Goal: Information Seeking & Learning: Check status

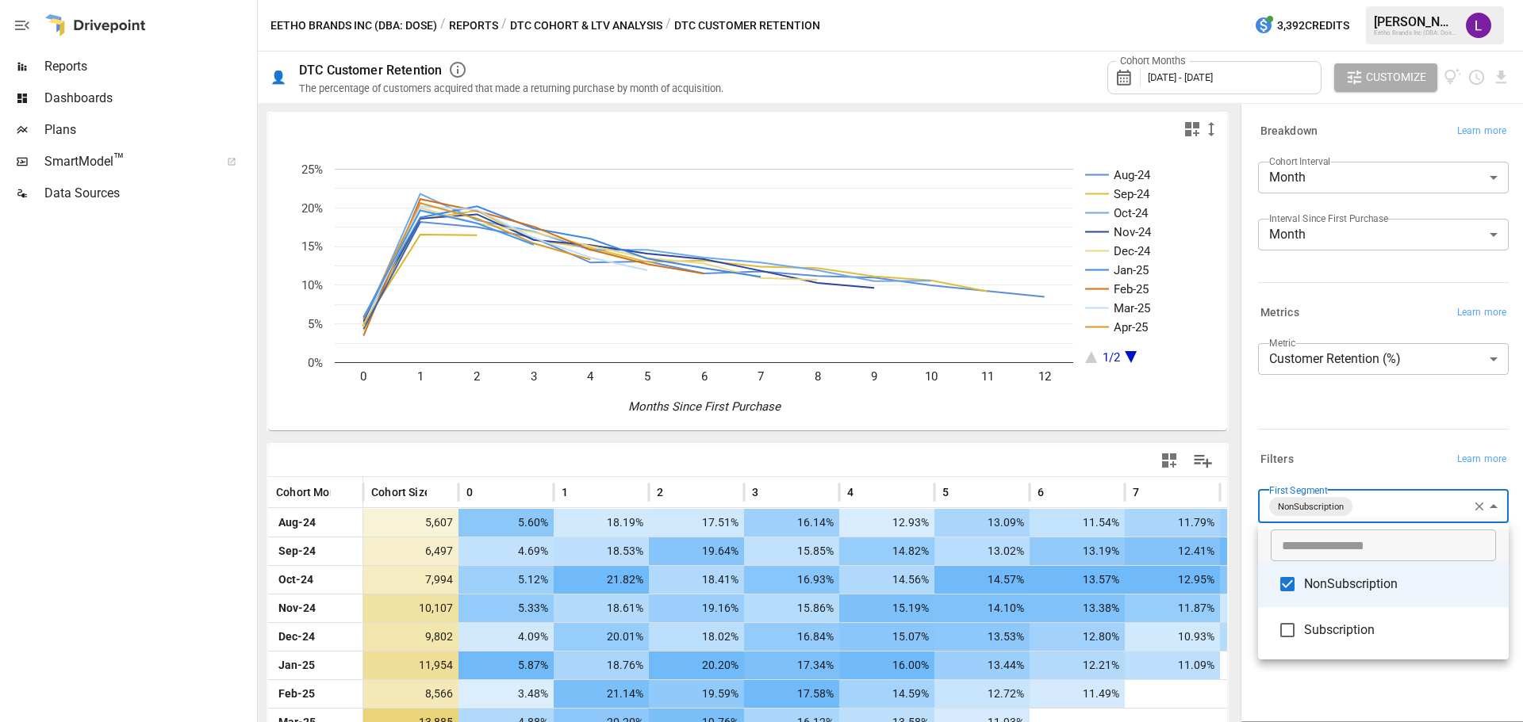
click at [1397, 504] on div at bounding box center [761, 361] width 1523 height 722
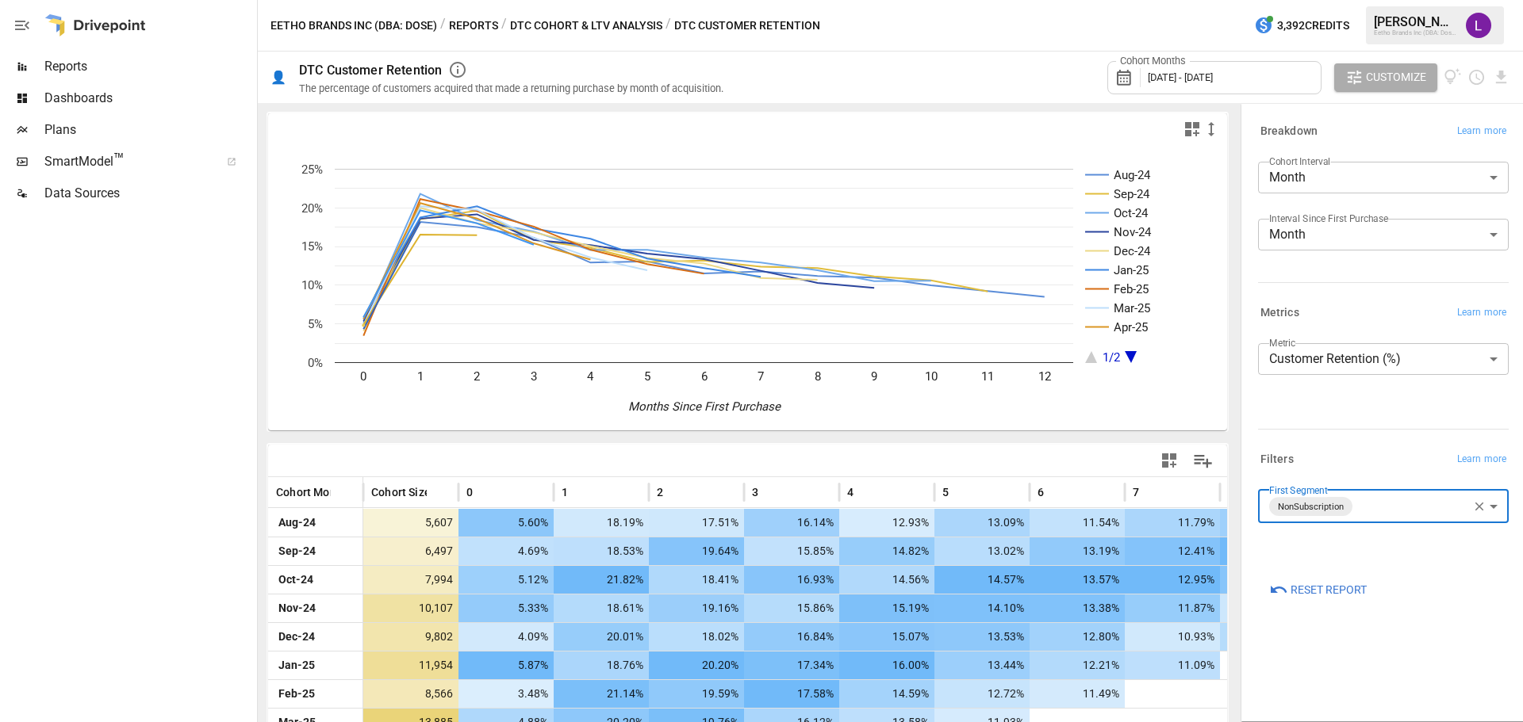
click at [1405, 0] on body "Reports Dashboards Plans SmartModel ™ Data Sources Eetho Brands Inc (DBA: Dose)…" at bounding box center [761, 0] width 1523 height 0
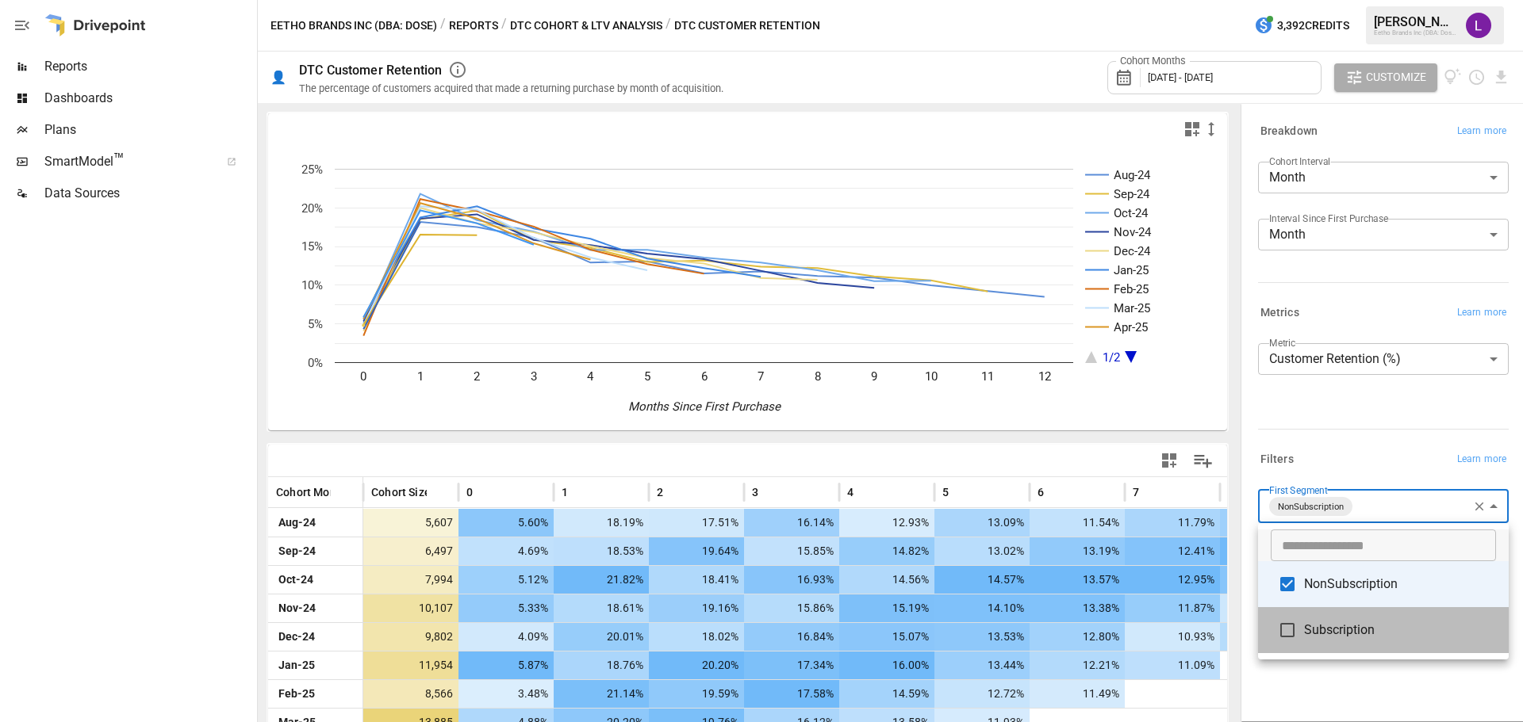
click at [1330, 636] on span "Subscription" at bounding box center [1400, 630] width 192 height 19
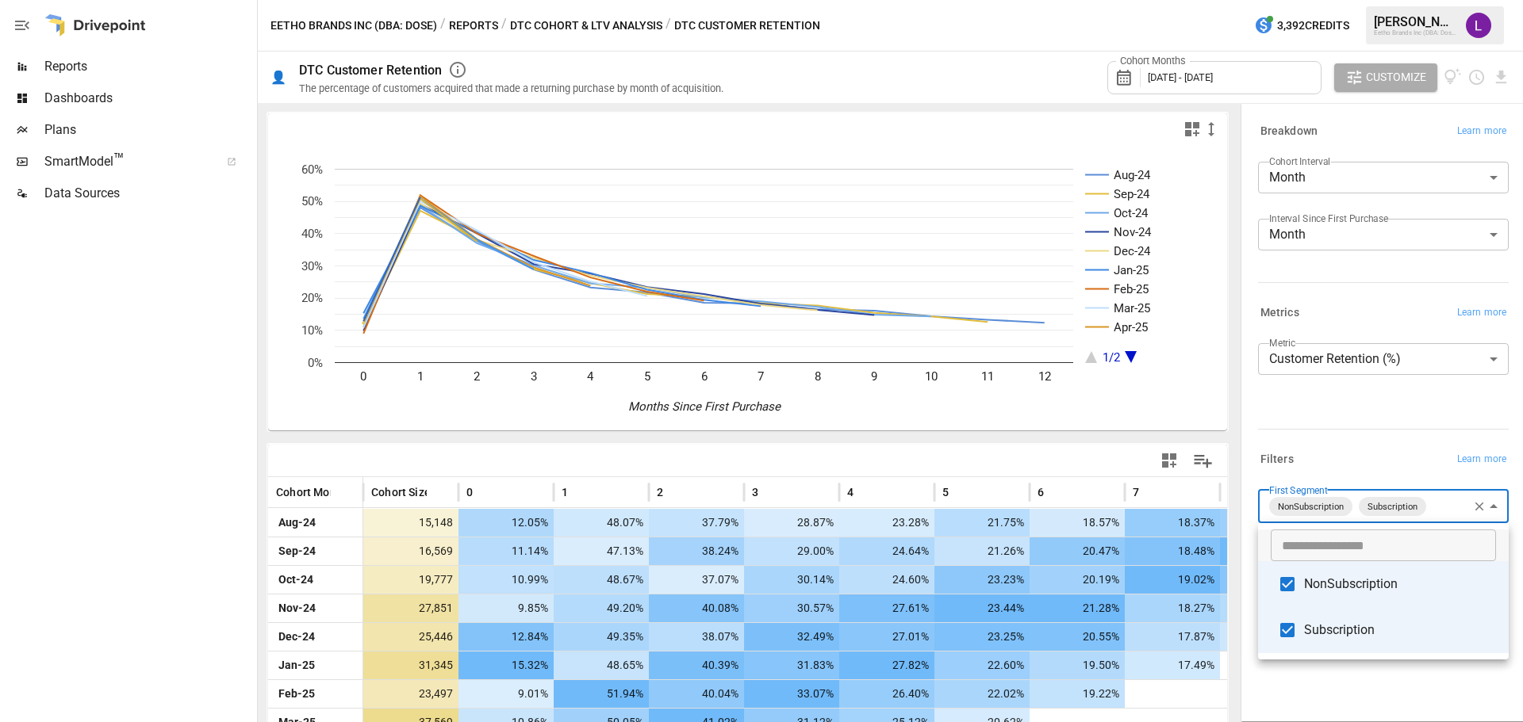
click at [1229, 420] on div at bounding box center [761, 361] width 1523 height 722
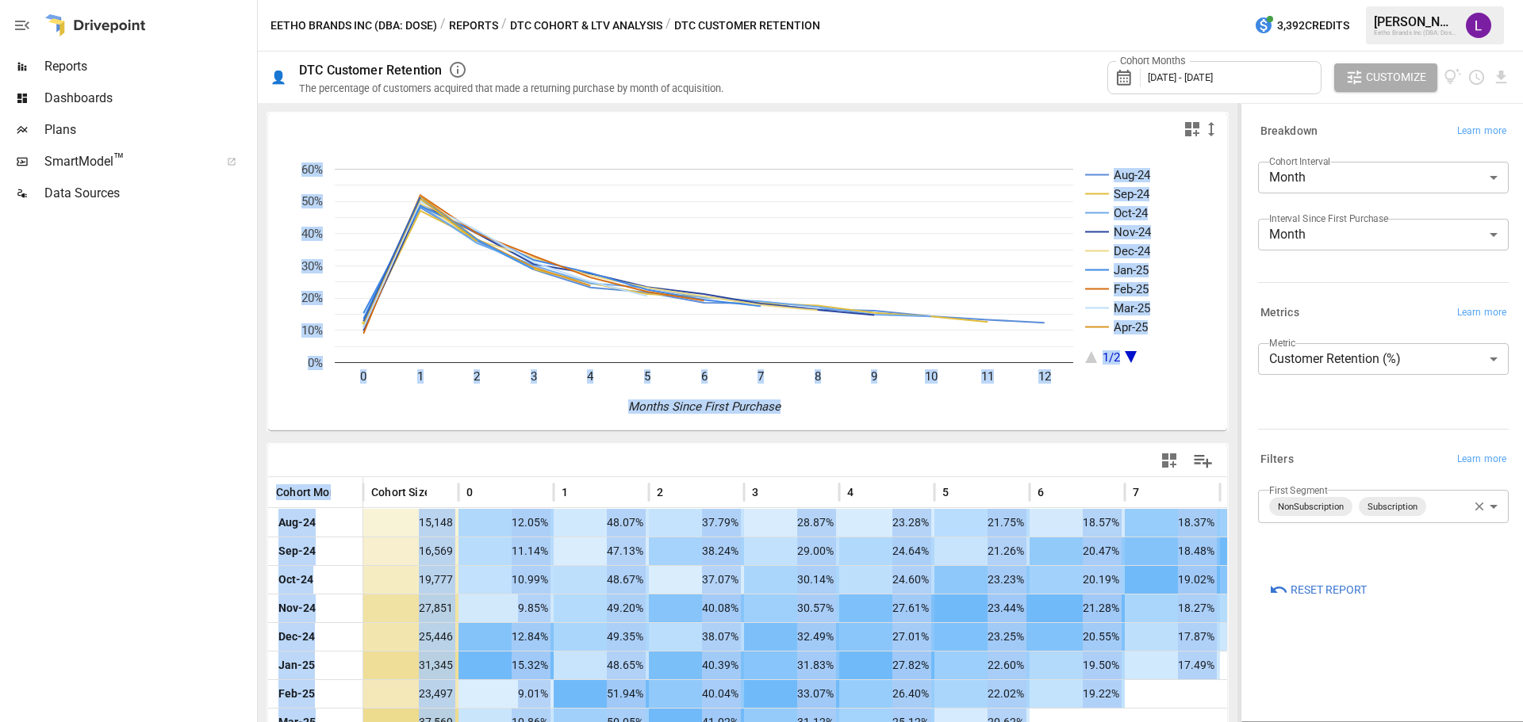
drag, startPoint x: 1236, startPoint y: 416, endPoint x: 1240, endPoint y: 442, distance: 26.4
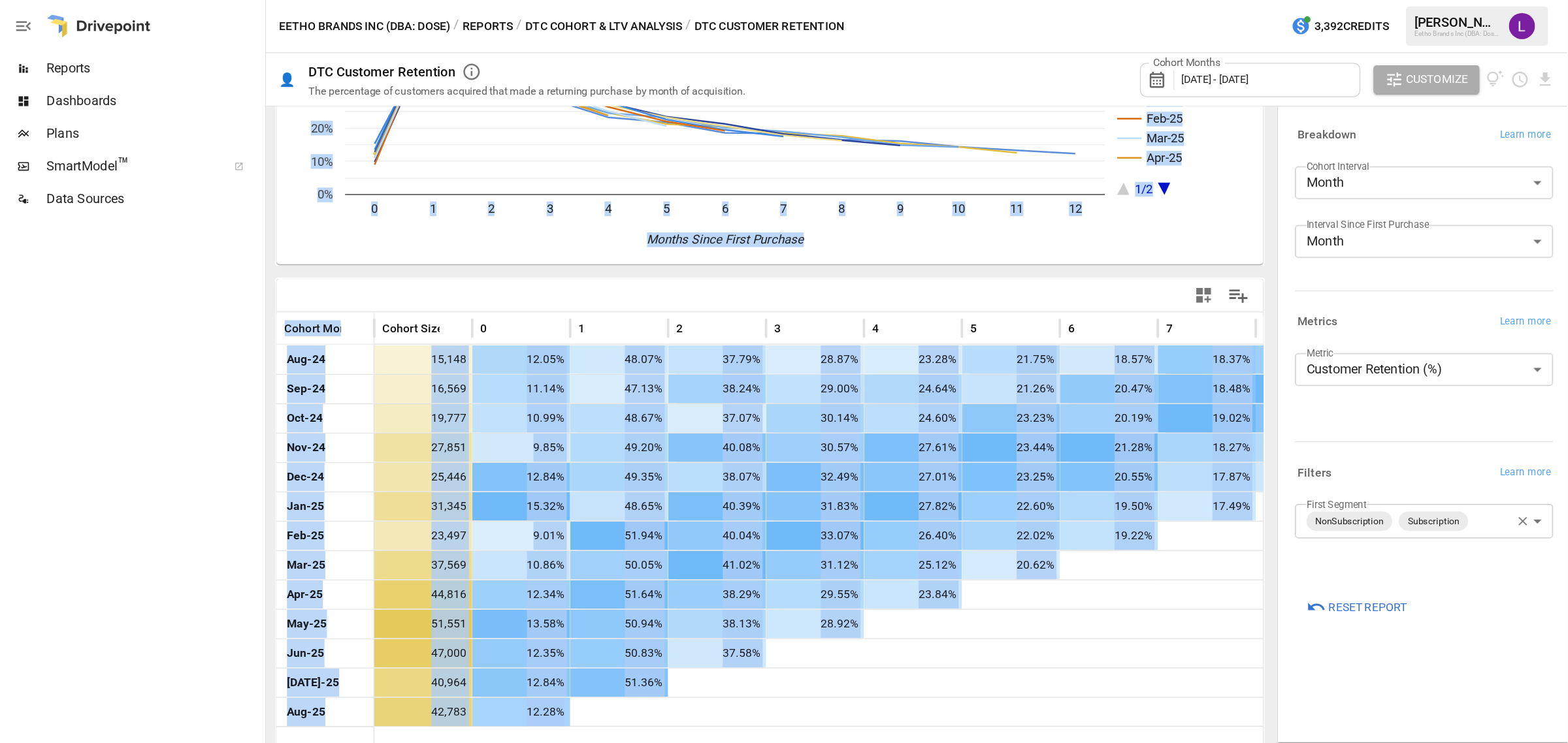
scroll to position [147, 0]
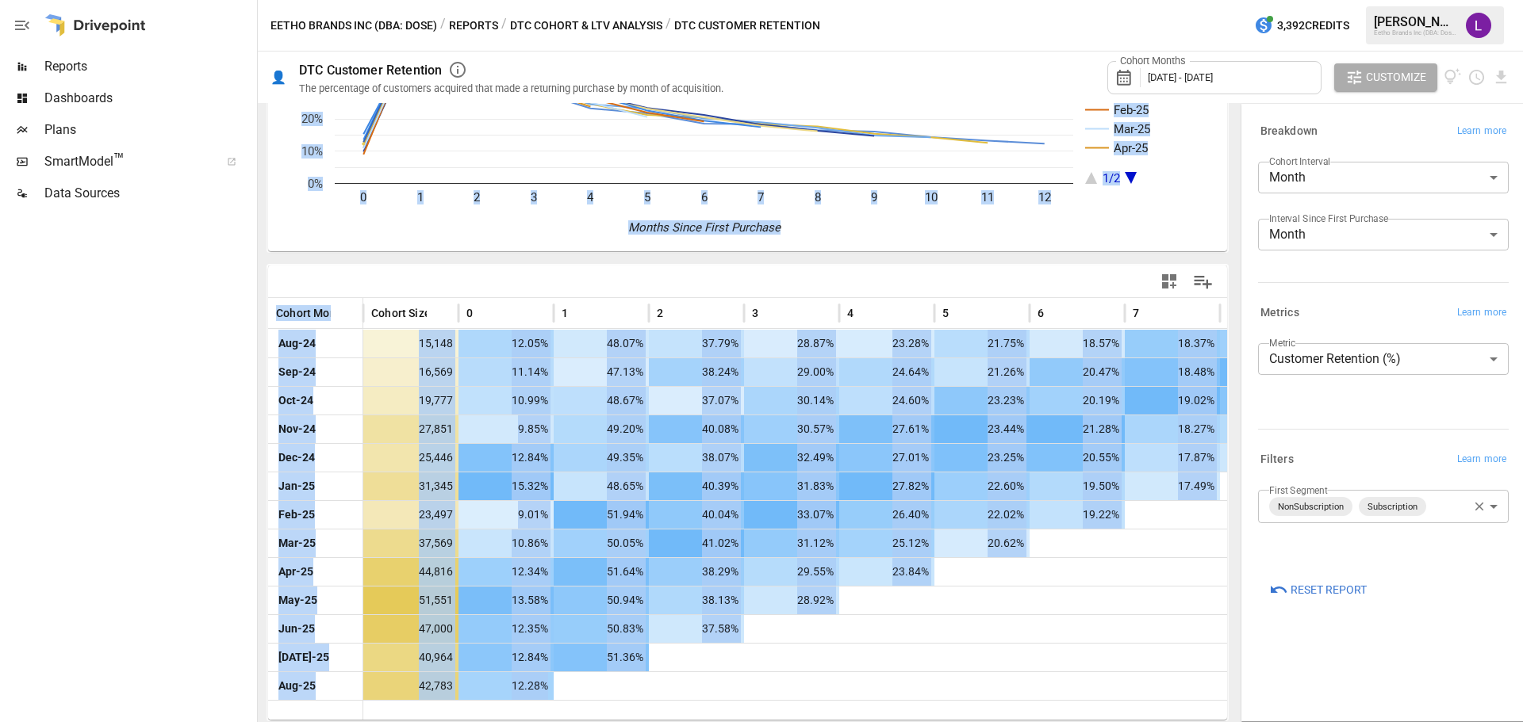
click at [204, 672] on div at bounding box center [127, 465] width 254 height 513
click at [603, 712] on div at bounding box center [1076, 710] width 1427 height 20
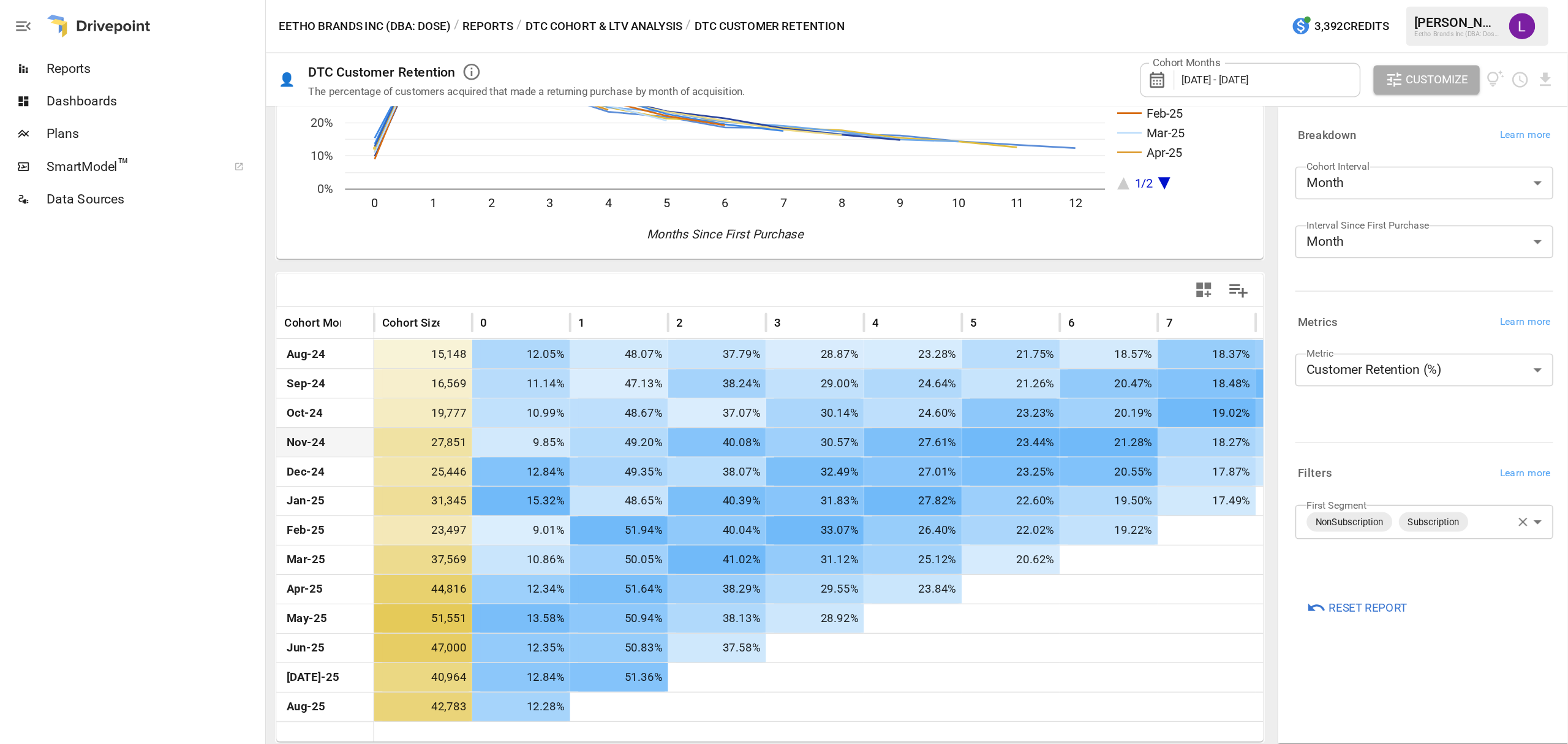
scroll to position [0, 0]
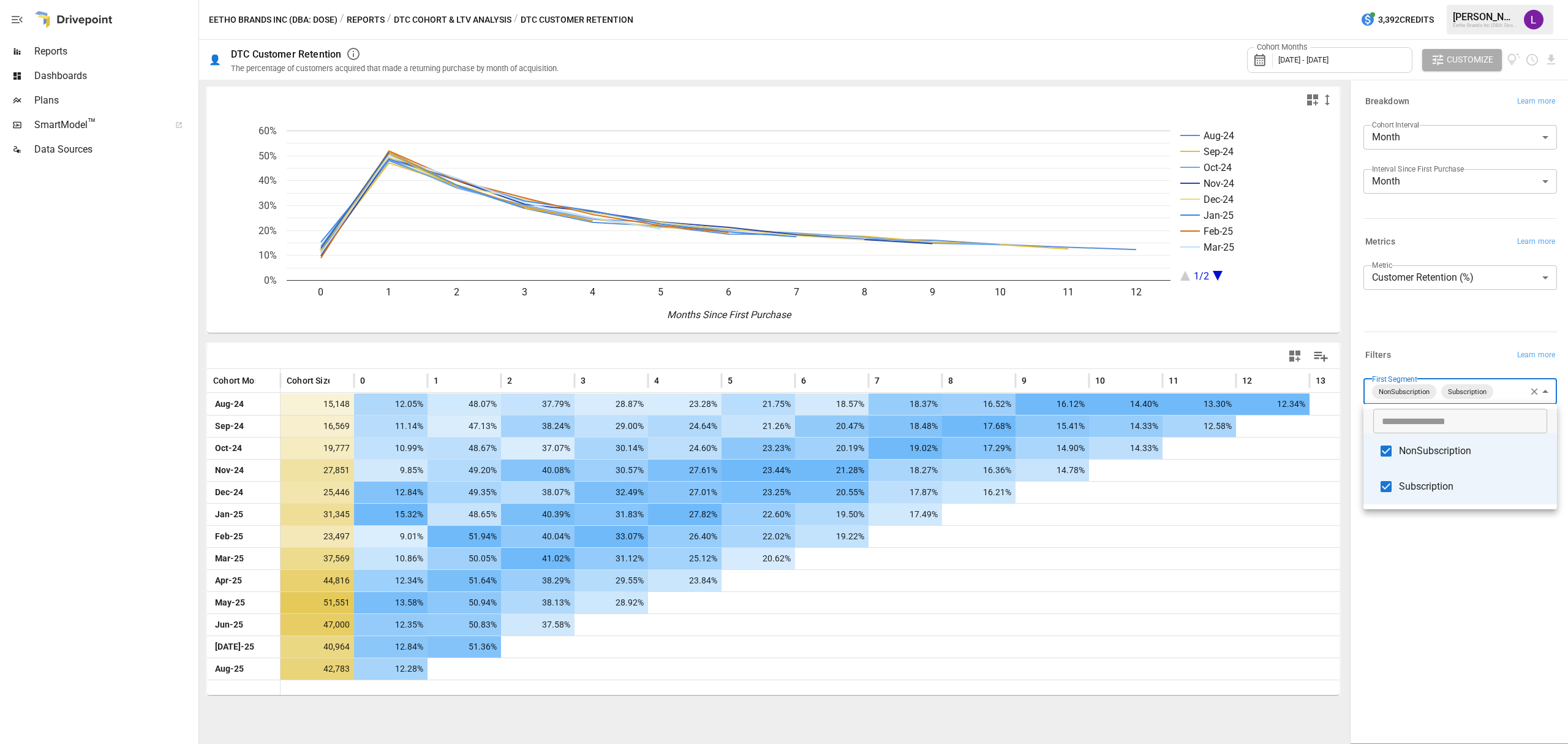
drag, startPoint x: 1481, startPoint y: 390, endPoint x: 443, endPoint y: 430, distance: 1038.8
click at [456, 0] on body "Reports Dashboards Plans SmartModel ™ Data Sources Eetho Brands Inc (DBA: Dose)…" at bounding box center [784, 0] width 1568 height 0
click at [82, 422] on div at bounding box center [784, 372] width 1568 height 744
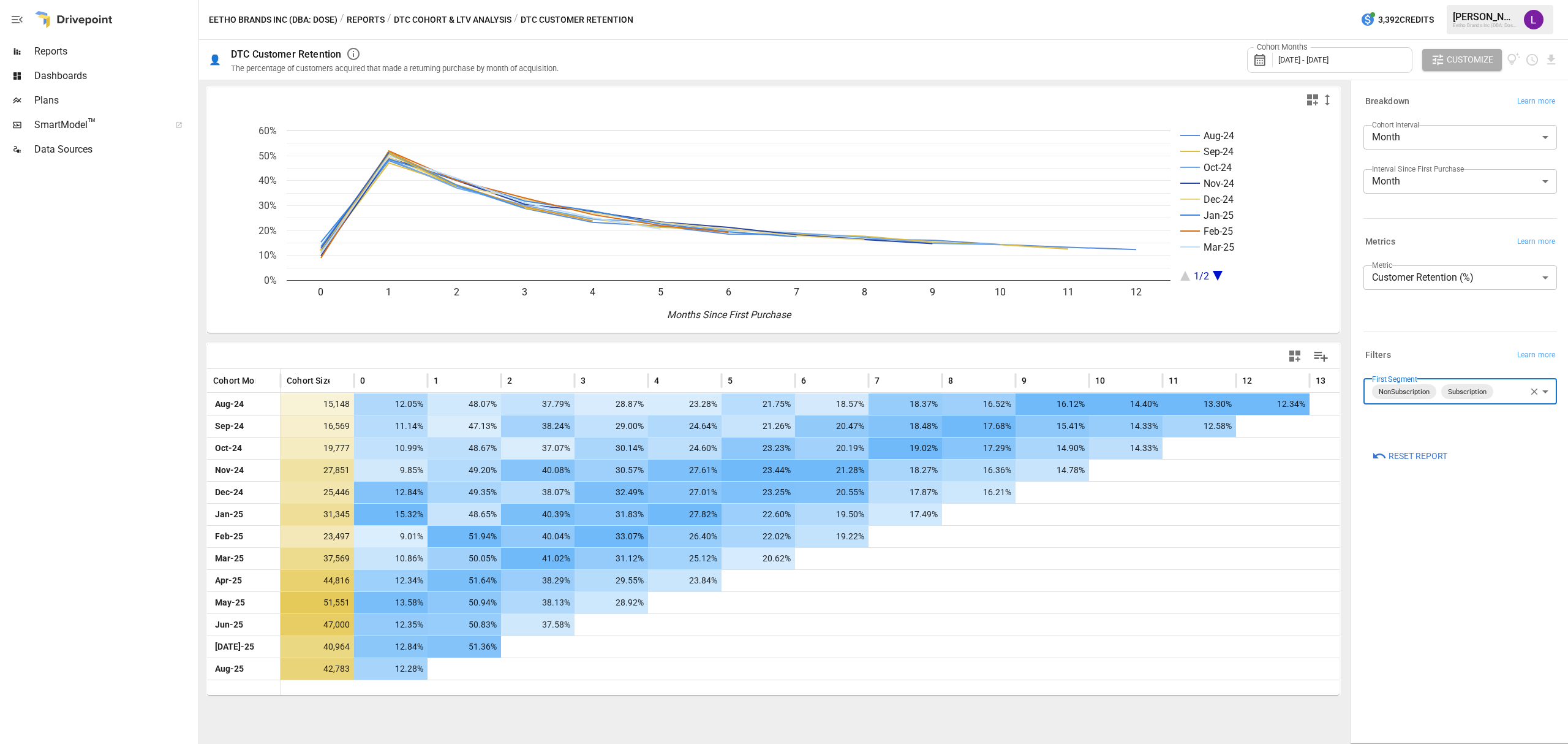
click at [1176, 62] on span "[DATE] - [DATE]" at bounding box center [1303, 59] width 50 height 9
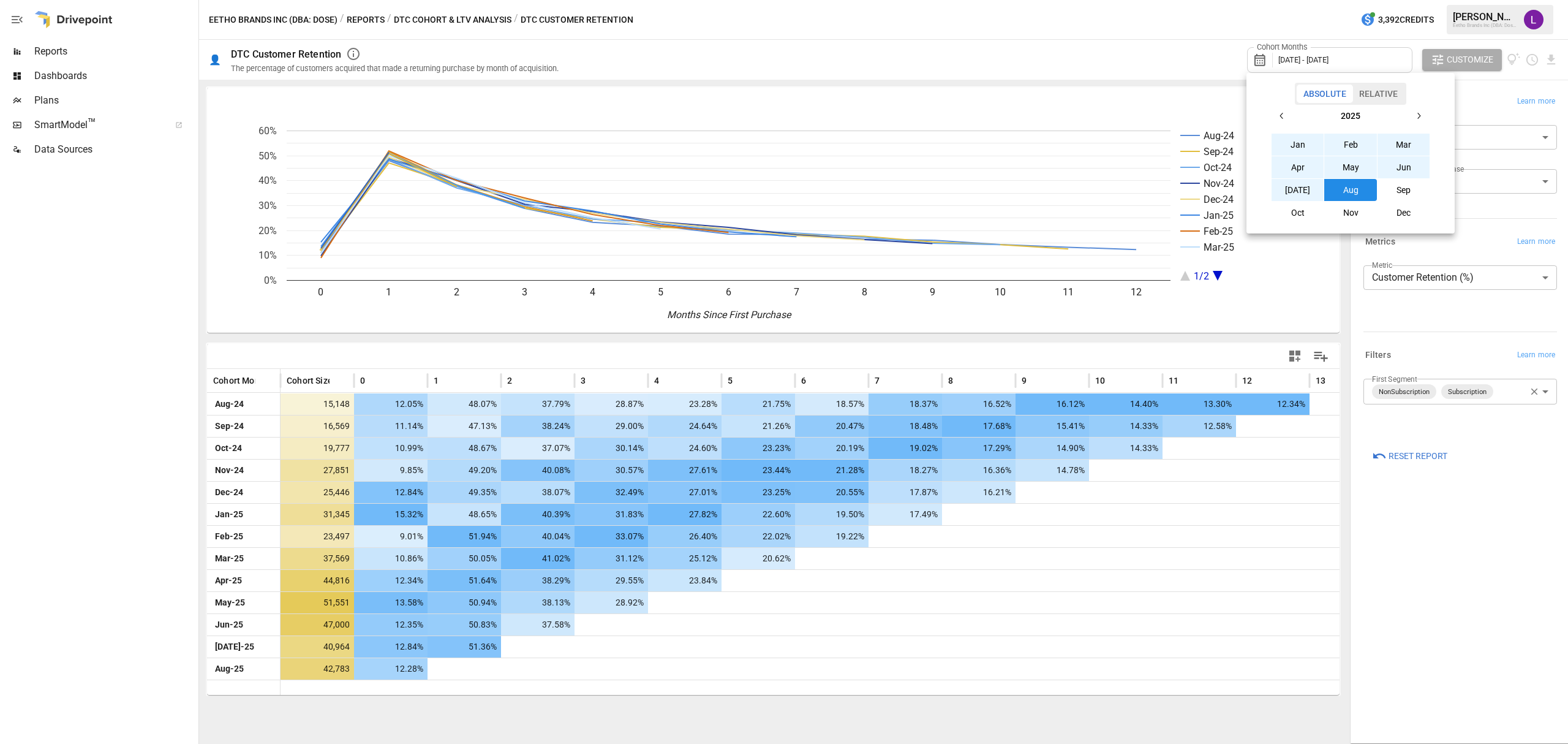
click at [1176, 114] on icon "button" at bounding box center [1281, 116] width 10 height 10
click at [1176, 185] on button "Sep" at bounding box center [1404, 190] width 53 height 22
click at [1176, 114] on icon "button" at bounding box center [1418, 116] width 10 height 10
click at [1176, 190] on button "Aug" at bounding box center [1351, 190] width 53 height 22
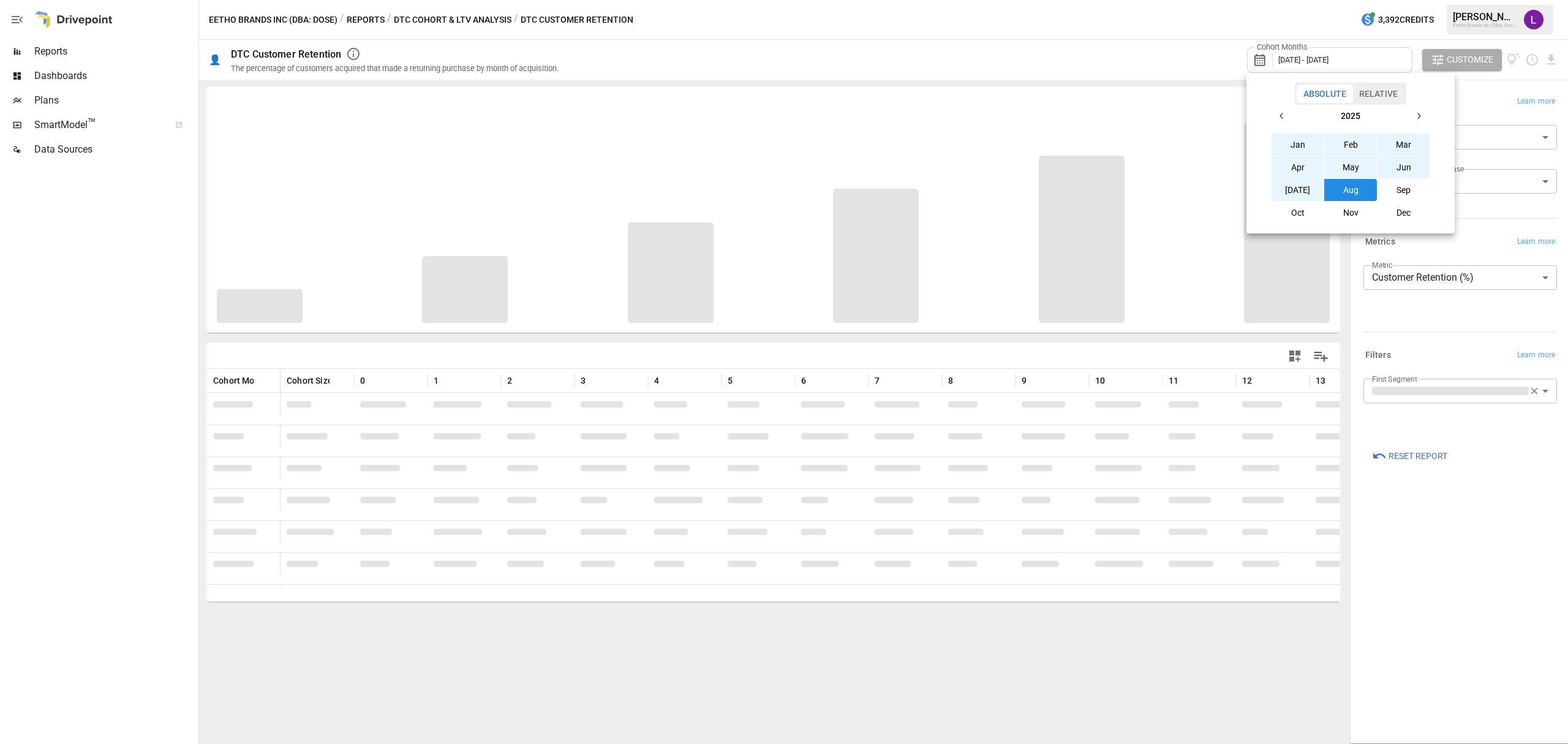
click at [1074, 52] on div at bounding box center [784, 372] width 1568 height 744
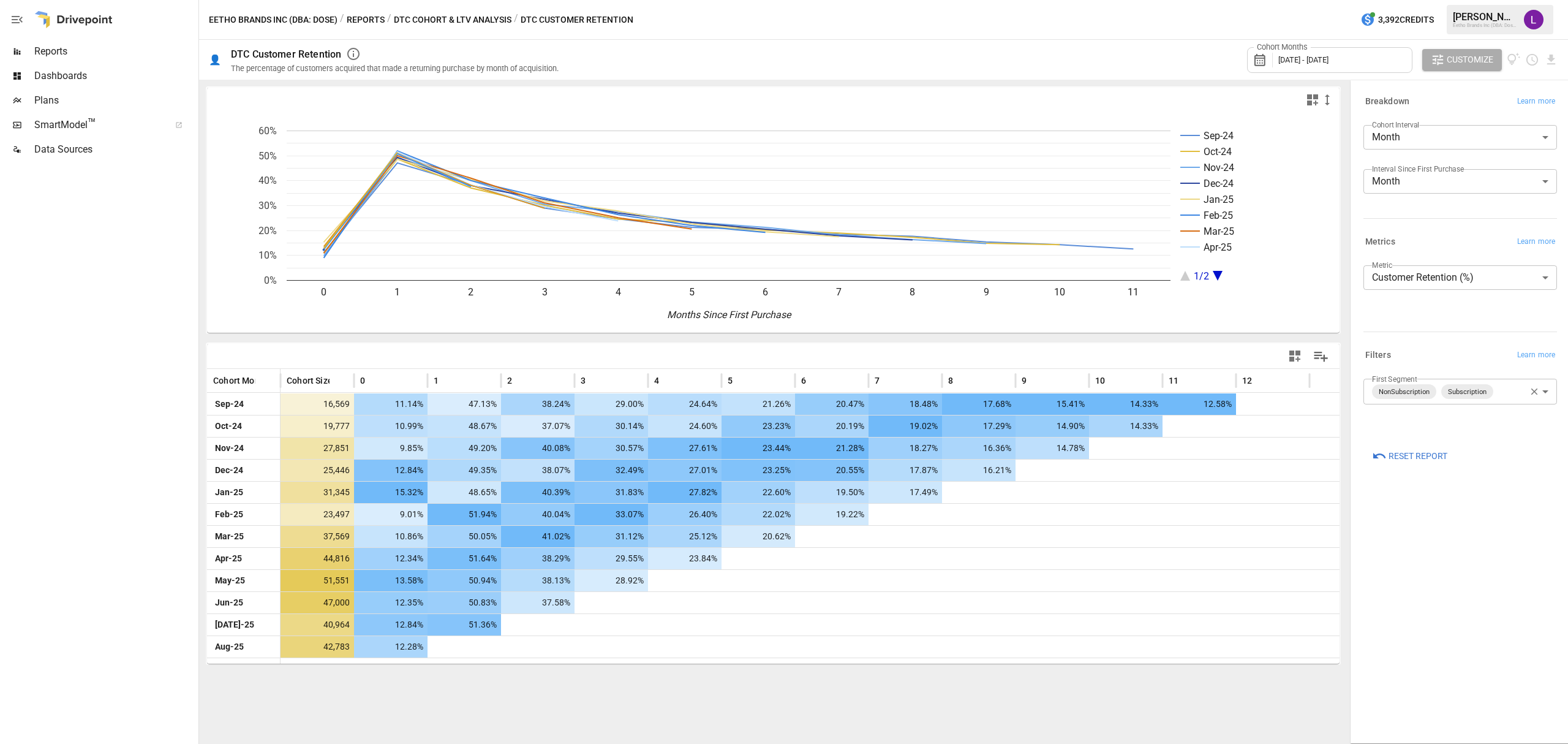
click at [1176, 0] on body "Reports Dashboards Plans SmartModel ™ Data Sources Eetho Brands Inc (DBA: Dose)…" at bounding box center [784, 0] width 1568 height 0
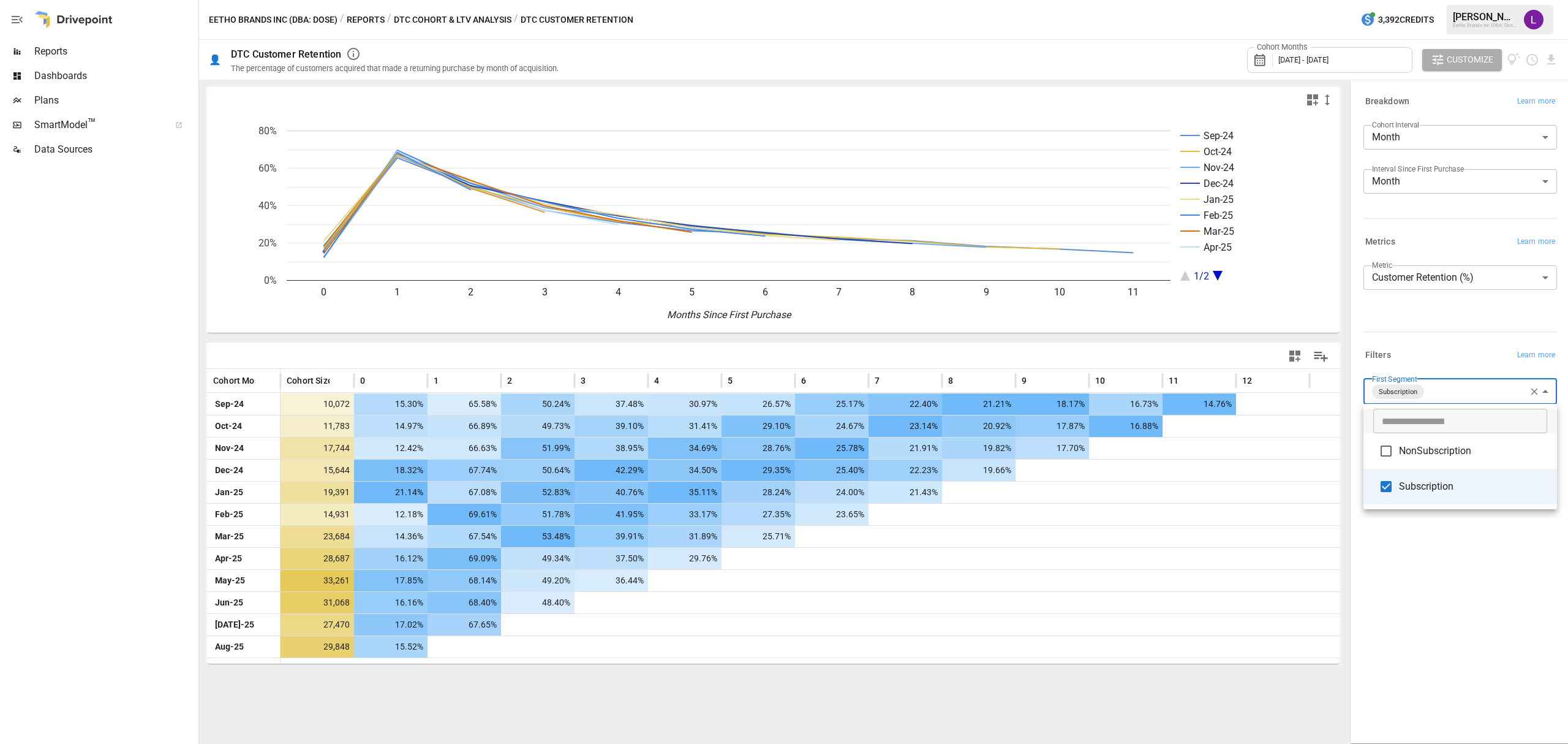
click at [120, 549] on div at bounding box center [784, 372] width 1568 height 744
click at [1176, 0] on body "Reports Dashboards Plans SmartModel ™ Data Sources Eetho Brands Inc (DBA: Dose)…" at bounding box center [784, 0] width 1568 height 0
type input "**********"
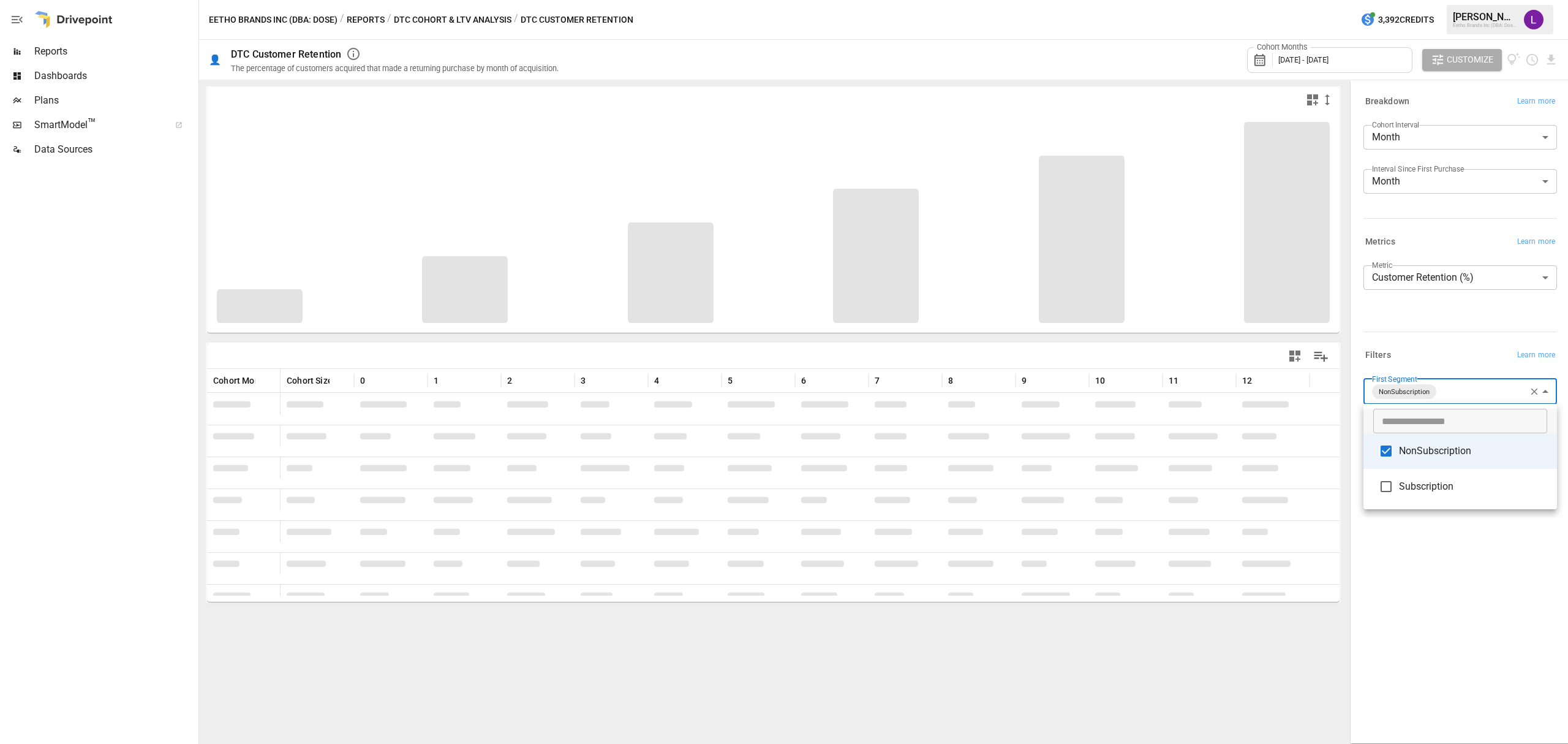
click at [1176, 558] on div at bounding box center [784, 372] width 1568 height 744
